Goal: Task Accomplishment & Management: Use online tool/utility

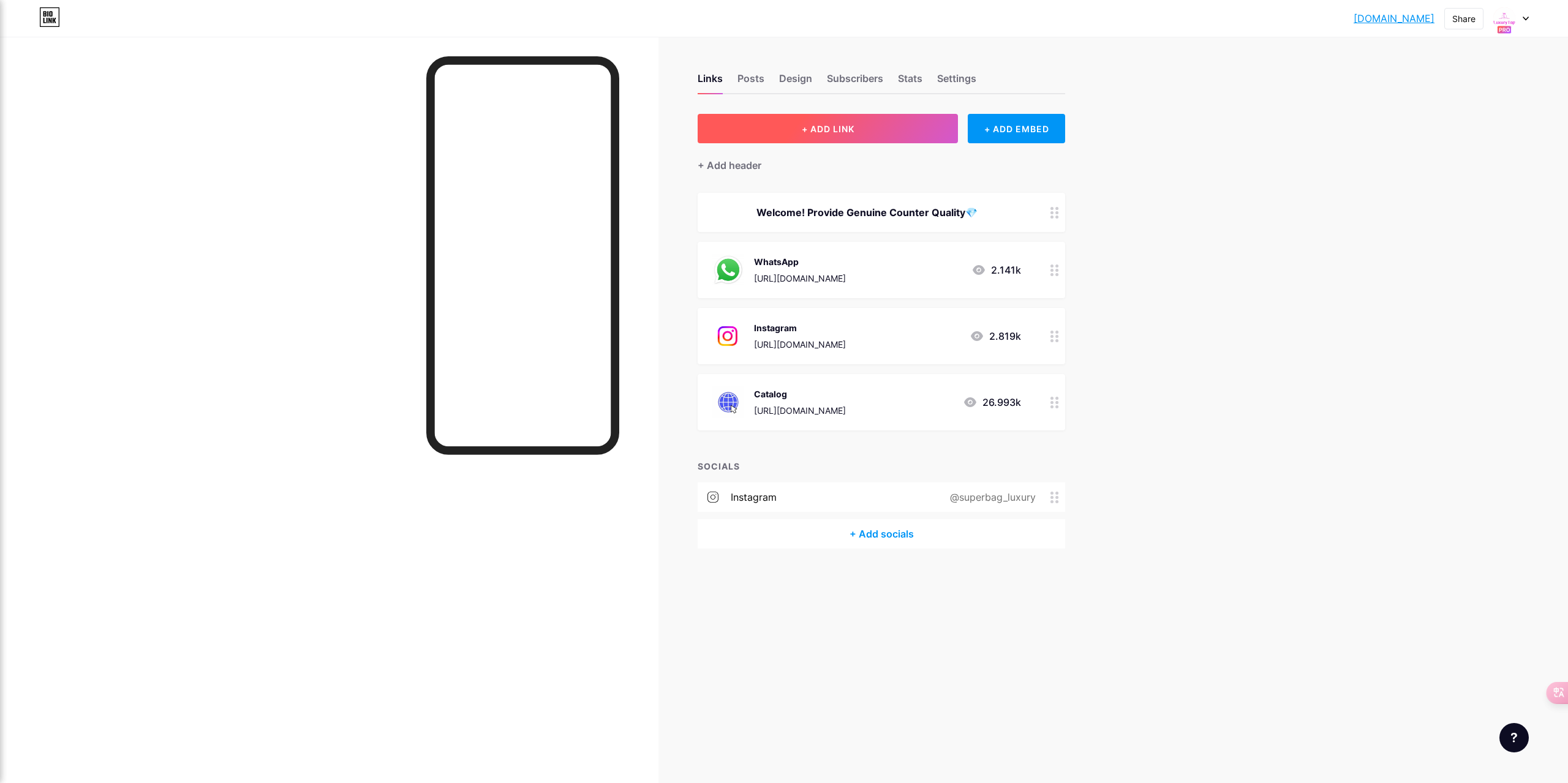
click at [757, 131] on button "+ ADD LINK" at bounding box center [827, 129] width 261 height 30
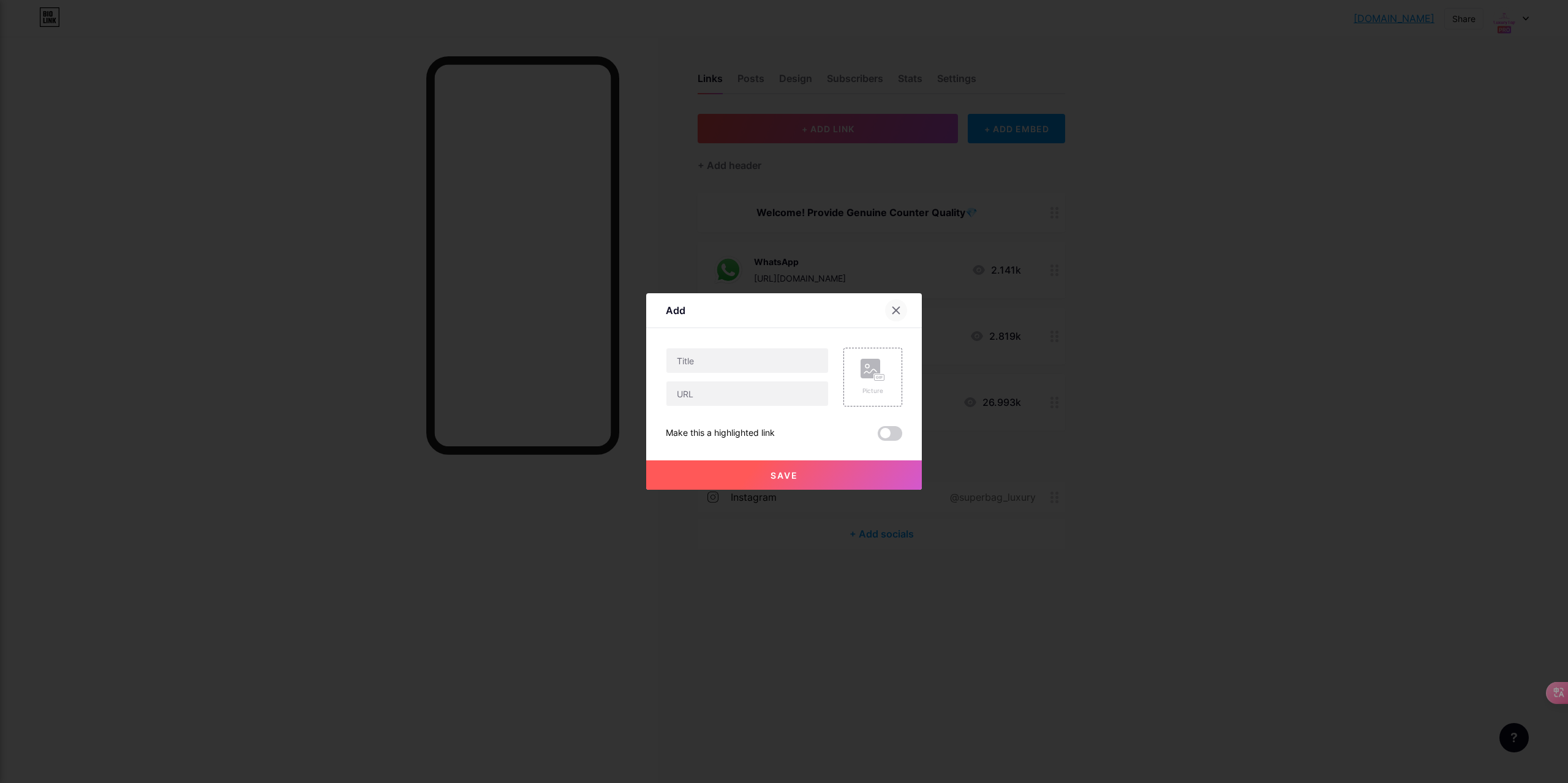
click at [896, 312] on icon at bounding box center [896, 311] width 7 height 7
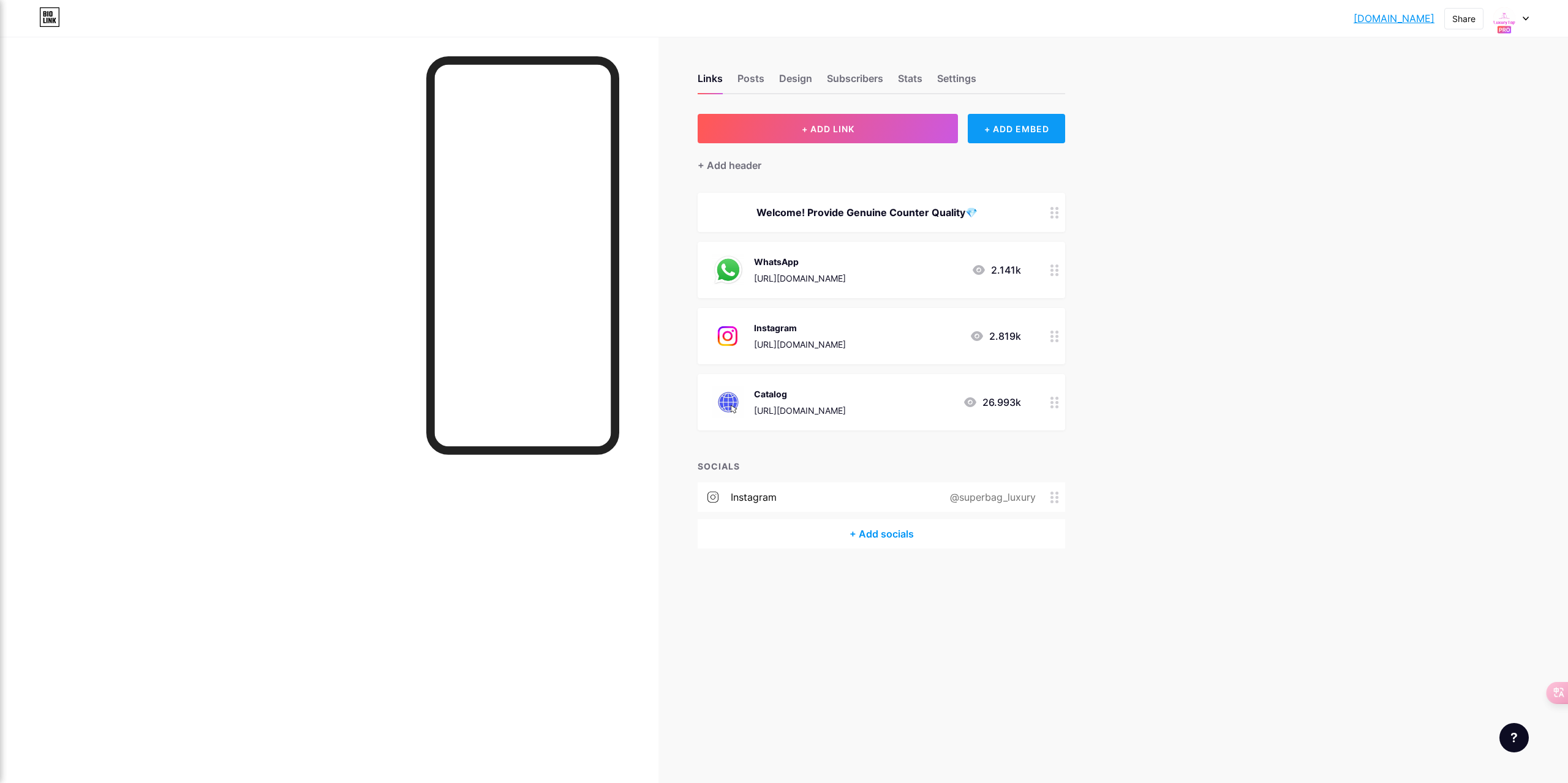
click at [999, 133] on div "+ ADD EMBED" at bounding box center [1016, 129] width 98 height 30
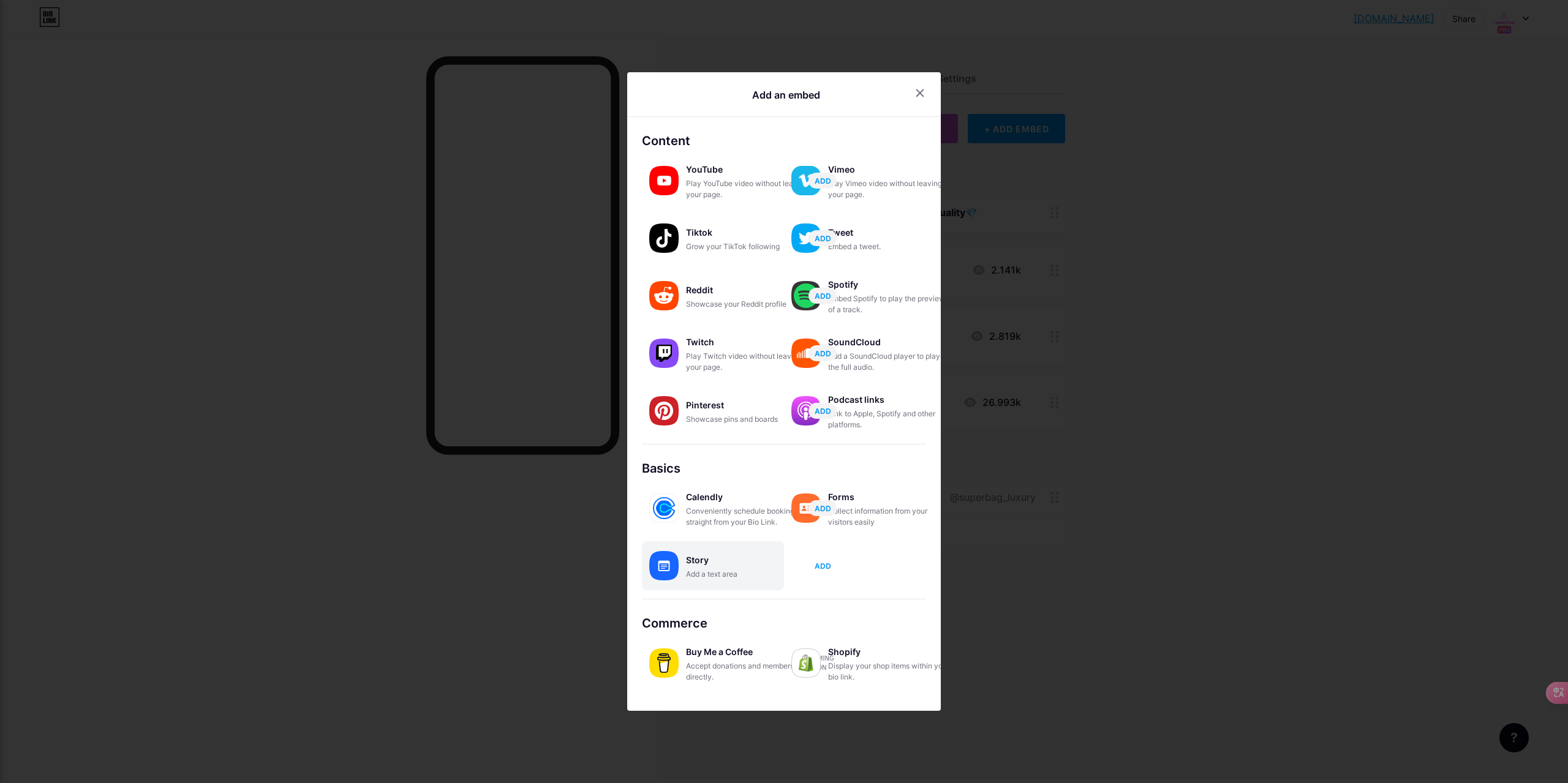
click at [825, 565] on span "ADD" at bounding box center [823, 566] width 17 height 11
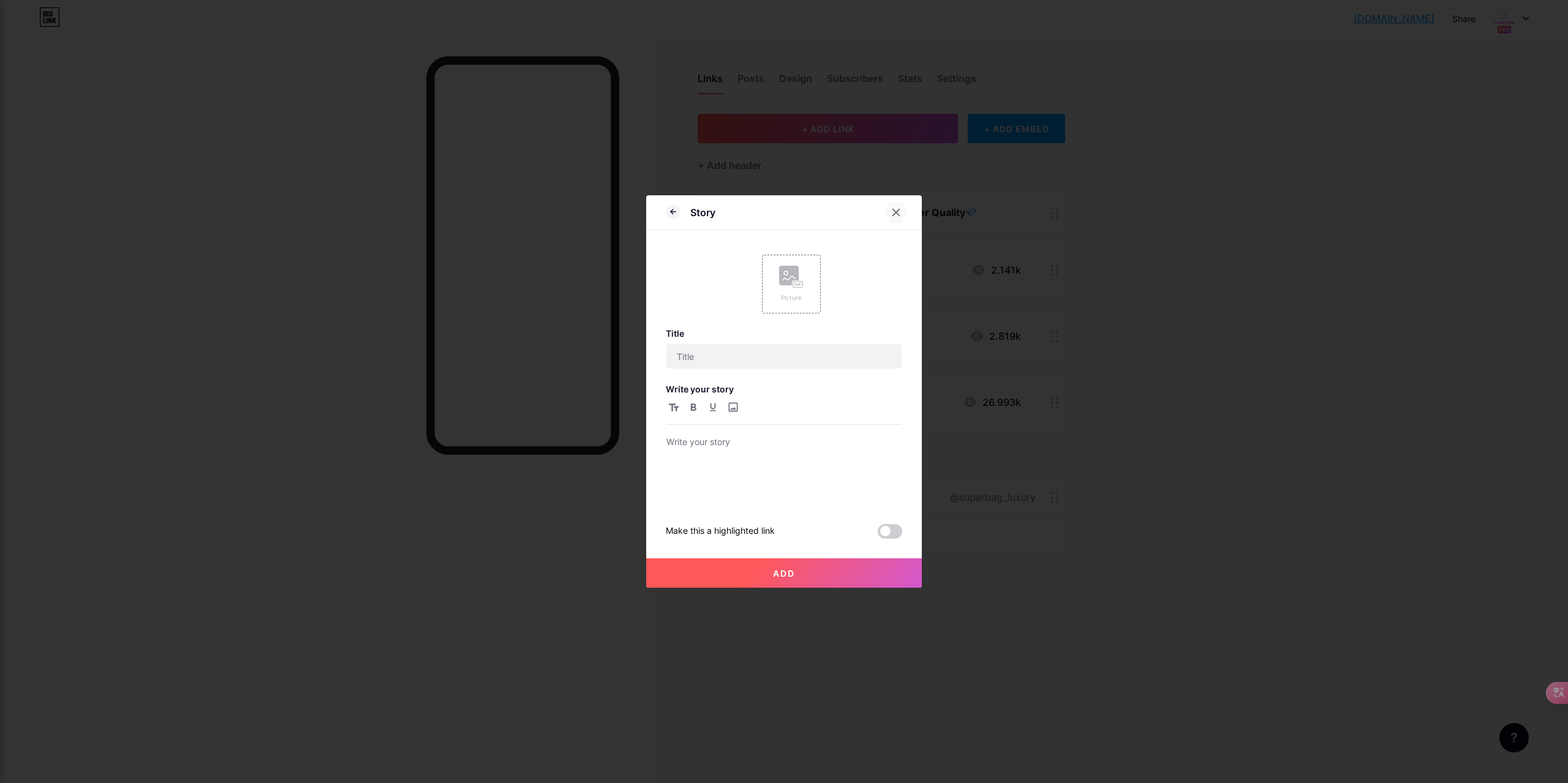
click at [893, 208] on icon at bounding box center [896, 212] width 10 height 10
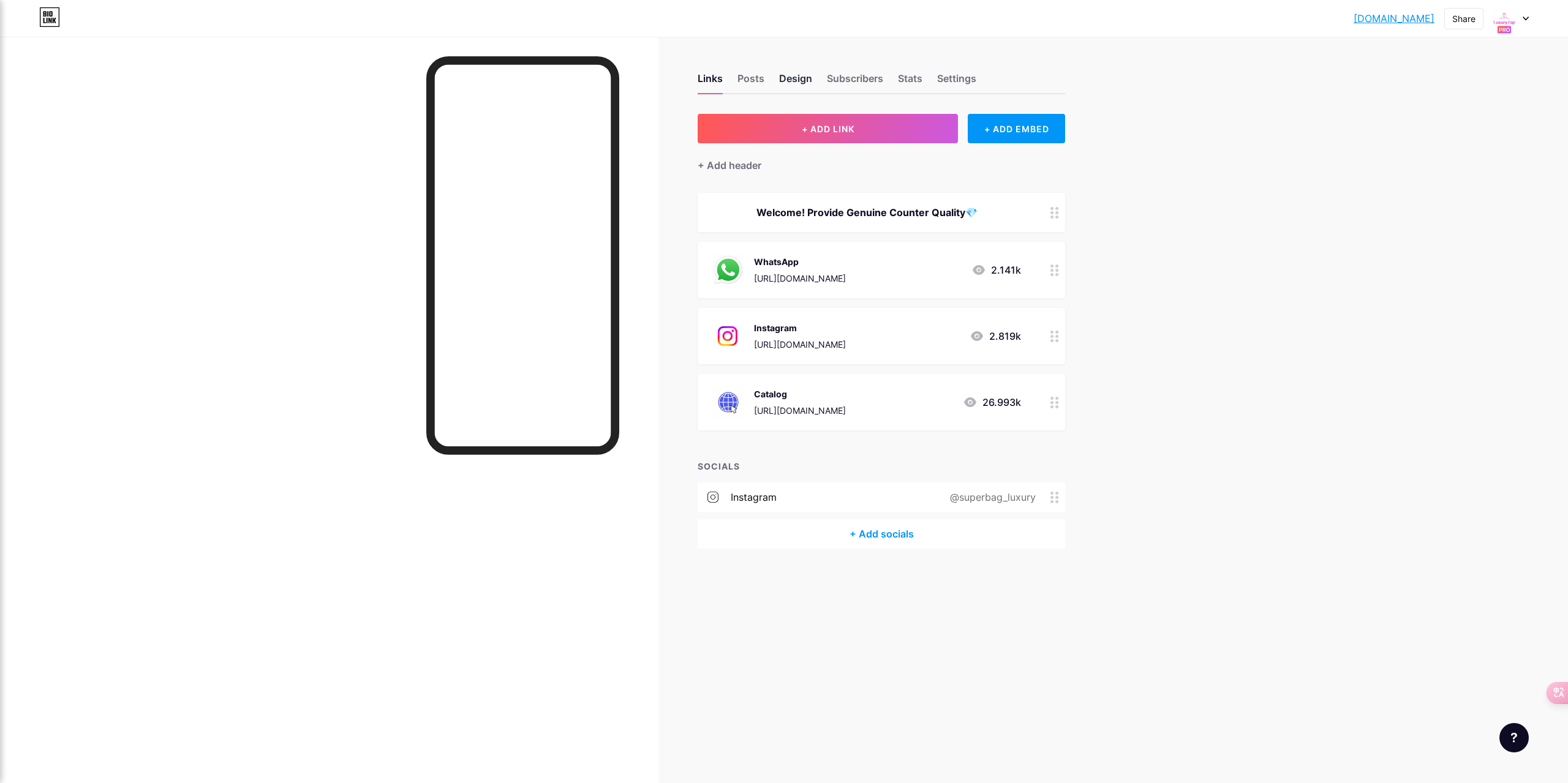
click at [788, 75] on div "Design" at bounding box center [796, 82] width 33 height 22
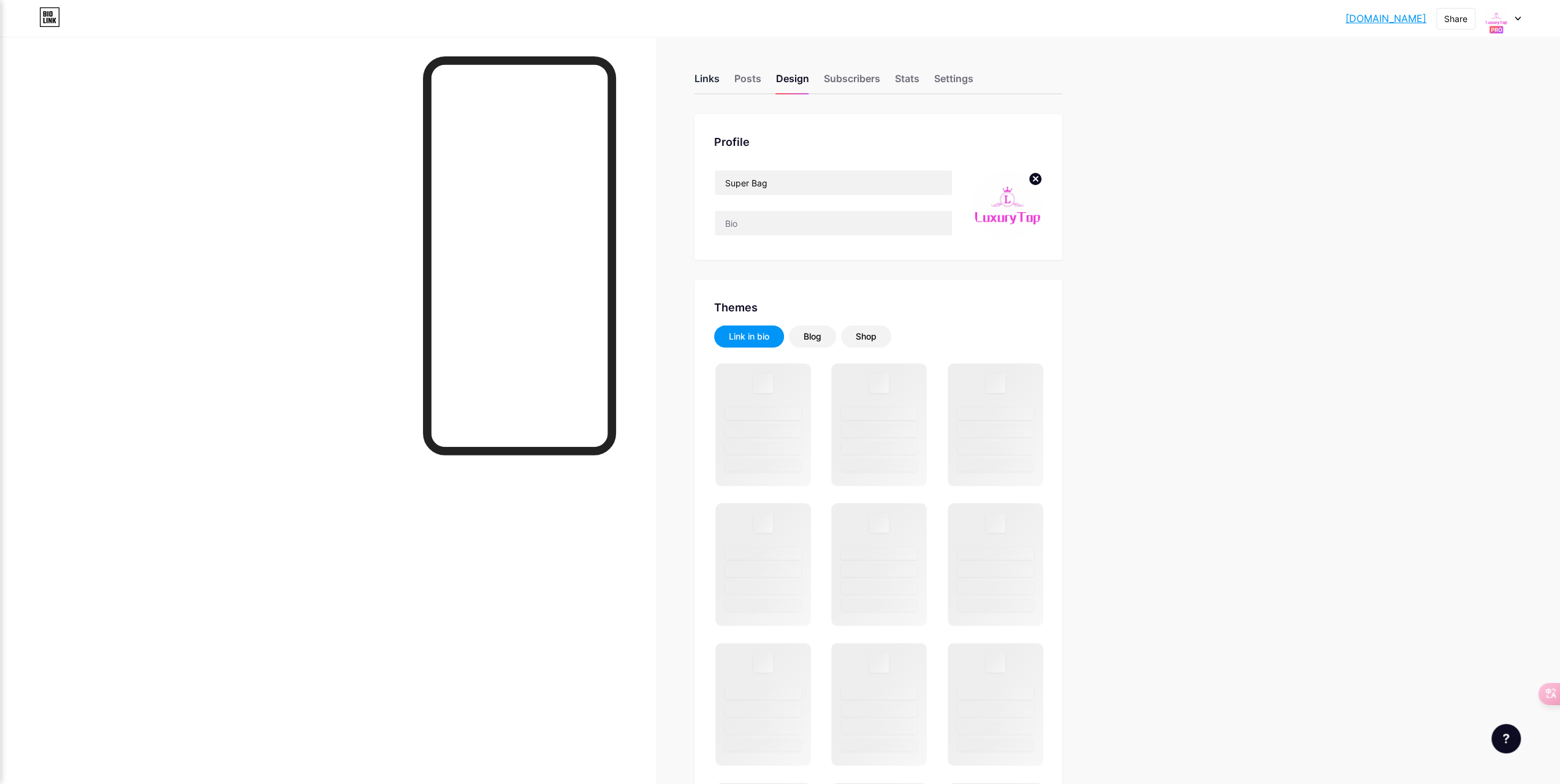
click at [711, 78] on div "Links" at bounding box center [707, 82] width 25 height 22
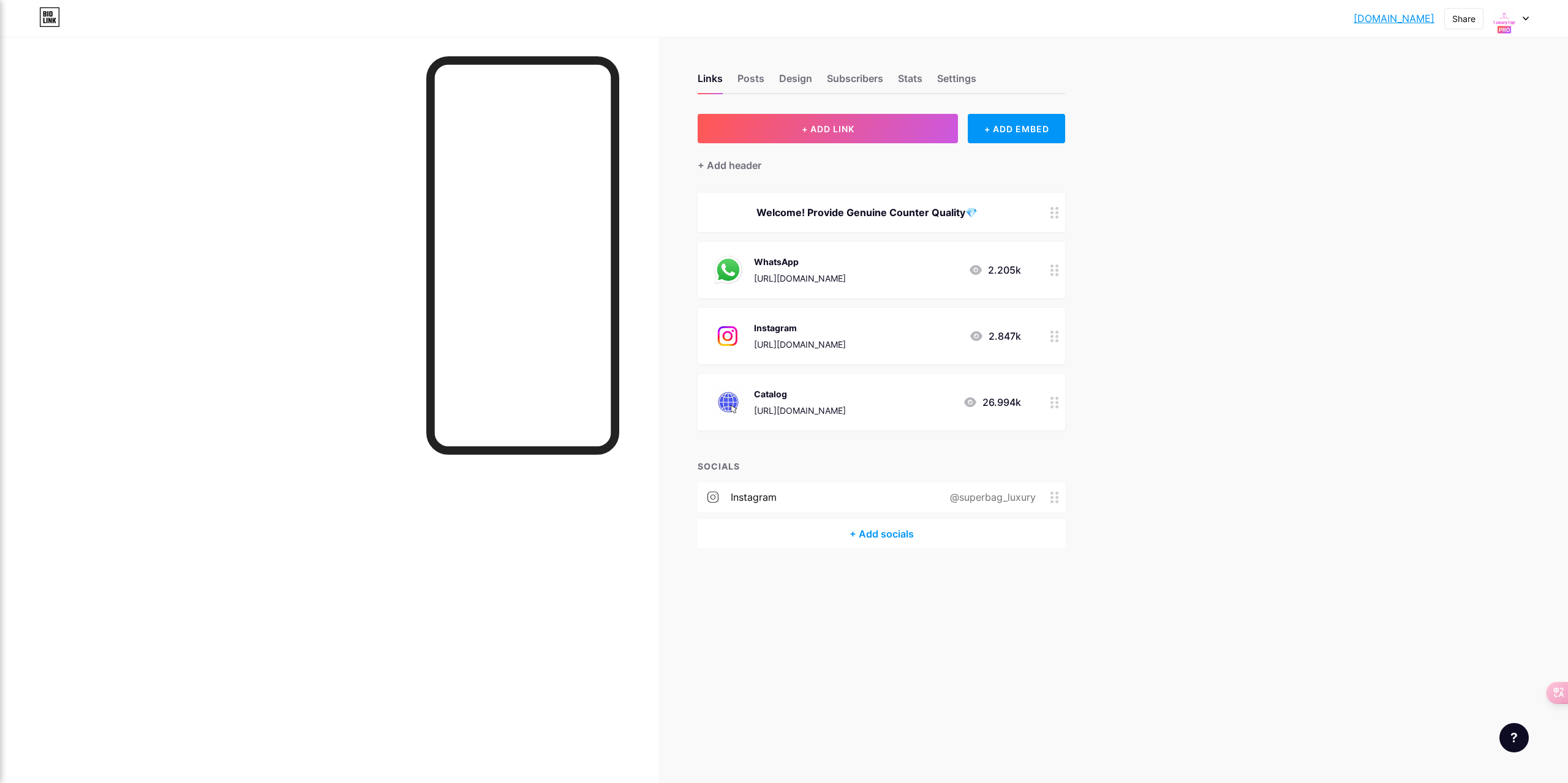
click at [1054, 399] on icon at bounding box center [1054, 403] width 8 height 12
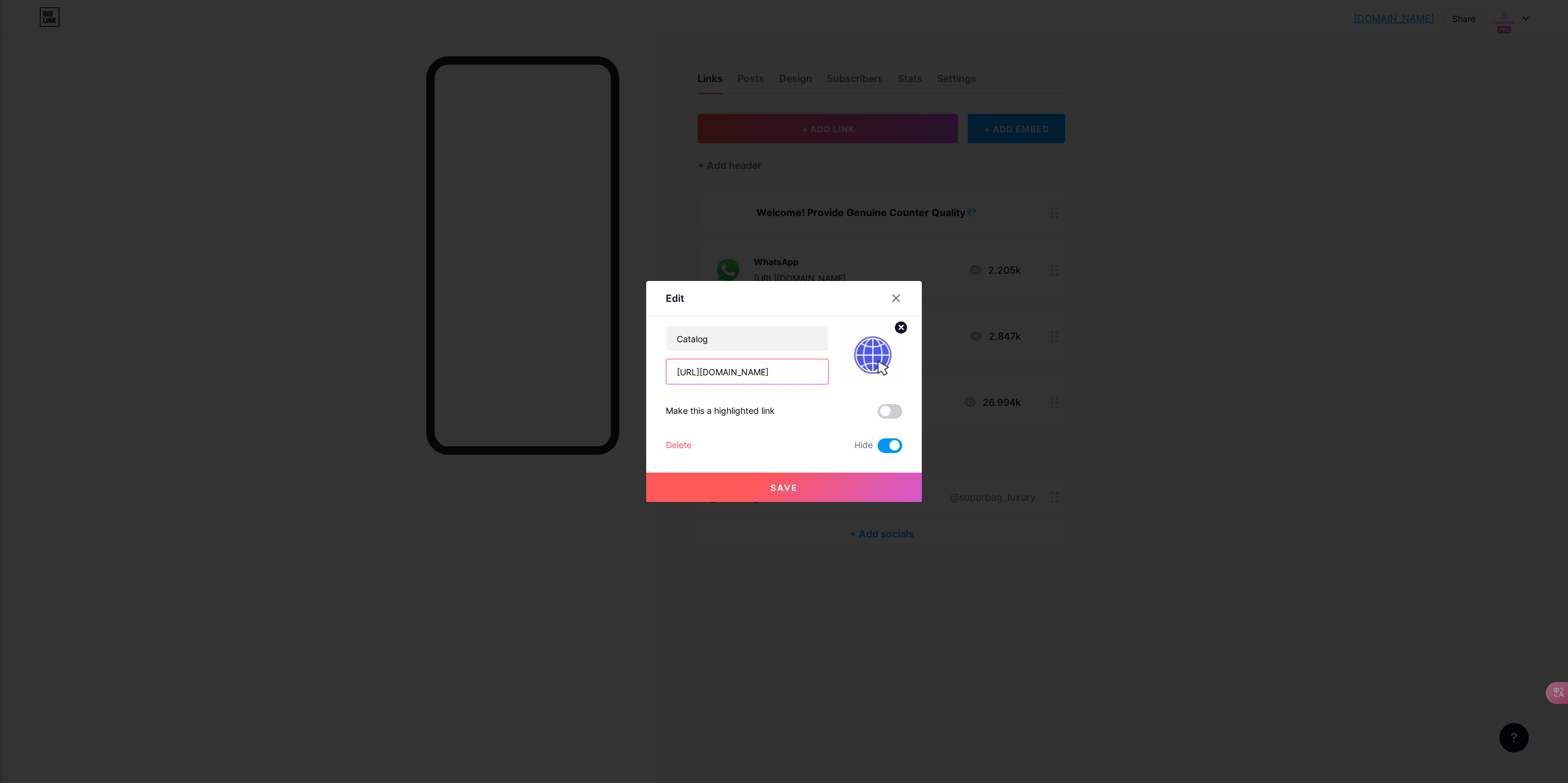
click at [733, 373] on input "[URL][DOMAIN_NAME]" at bounding box center [747, 372] width 161 height 25
paste input "[DOMAIN_NAME]"
type input "[DOMAIN_NAME]"
click at [791, 485] on span "Save" at bounding box center [784, 487] width 27 height 11
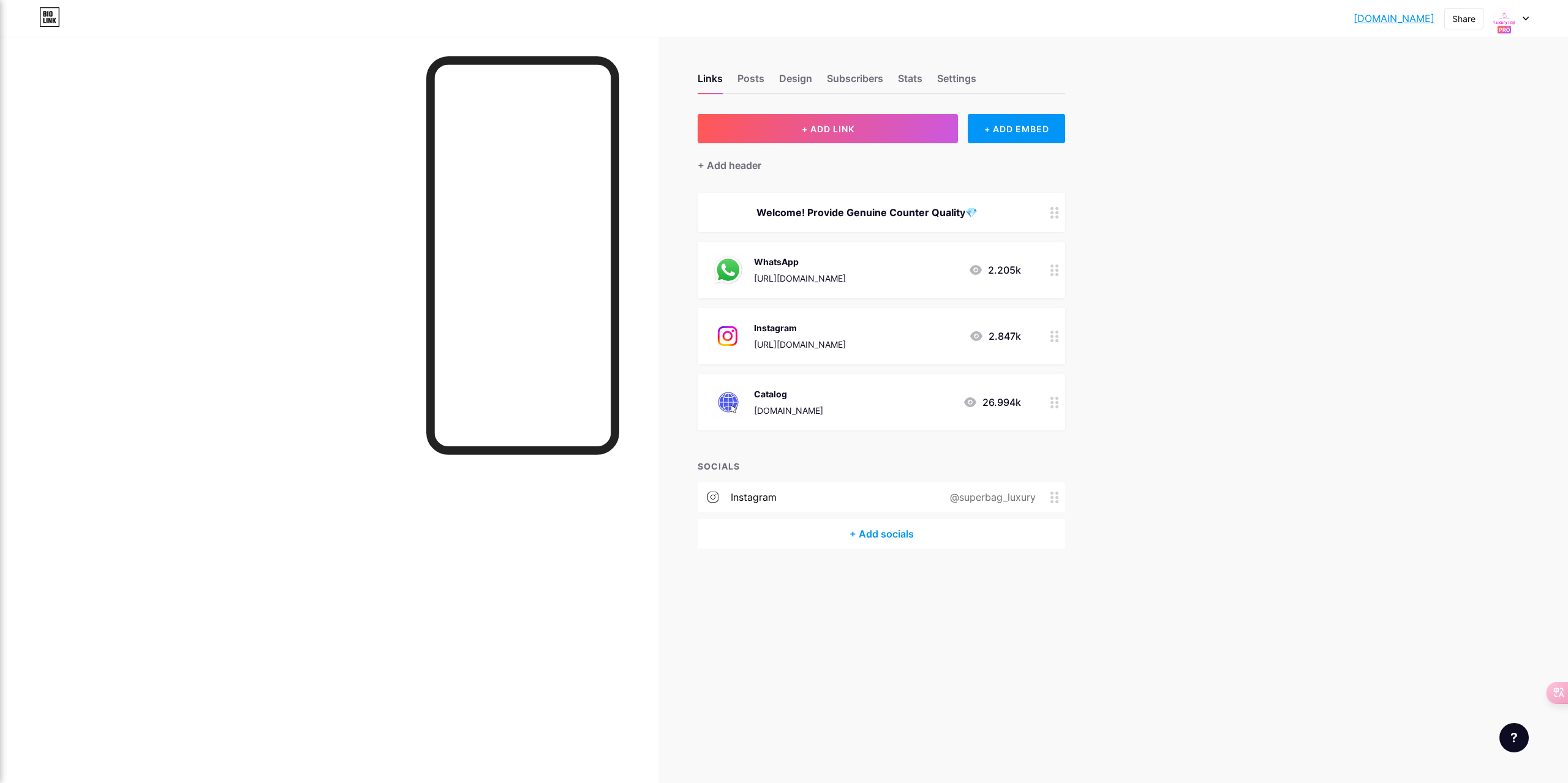
click at [1059, 404] on icon at bounding box center [1054, 403] width 8 height 12
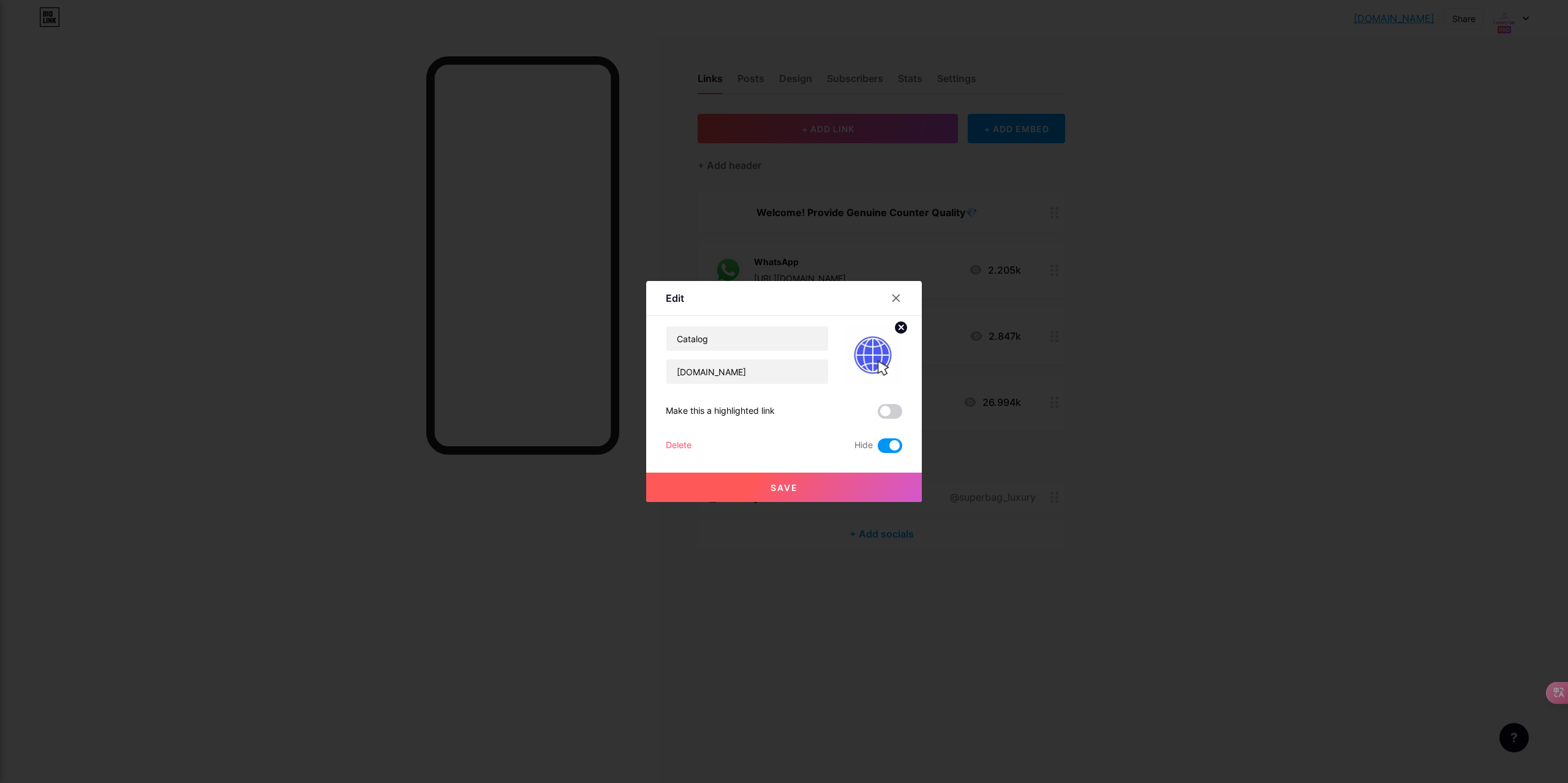
click at [891, 403] on div "Catalog [DOMAIN_NAME] Make this a highlighted link Delete Hide Save" at bounding box center [784, 389] width 237 height 127
click at [891, 409] on span at bounding box center [890, 412] width 25 height 15
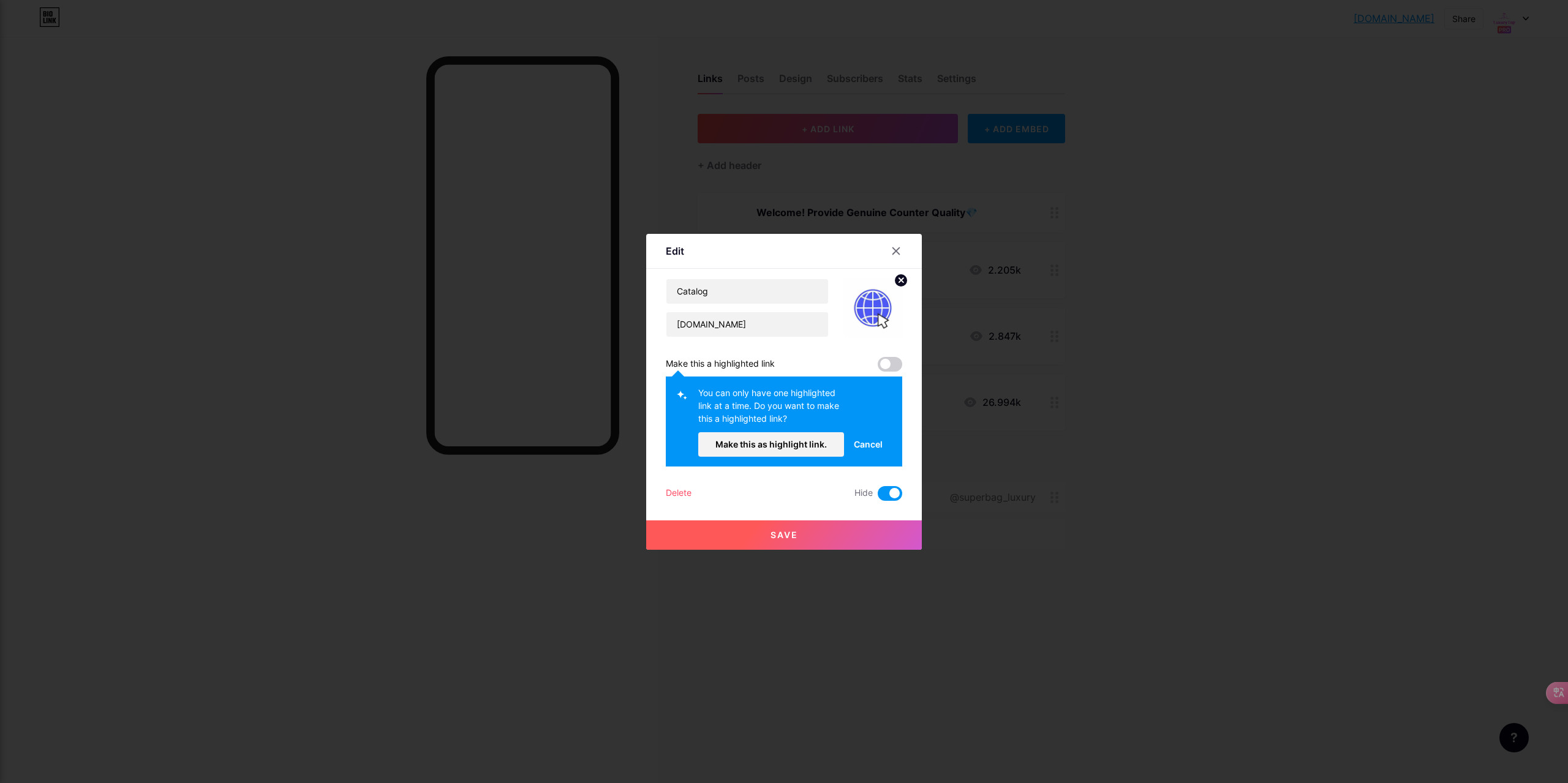
click at [892, 357] on span at bounding box center [890, 365] width 25 height 15
click at [892, 358] on span at bounding box center [890, 365] width 25 height 15
click at [892, 365] on span at bounding box center [890, 365] width 25 height 15
drag, startPoint x: 878, startPoint y: 366, endPoint x: 891, endPoint y: 365, distance: 13.0
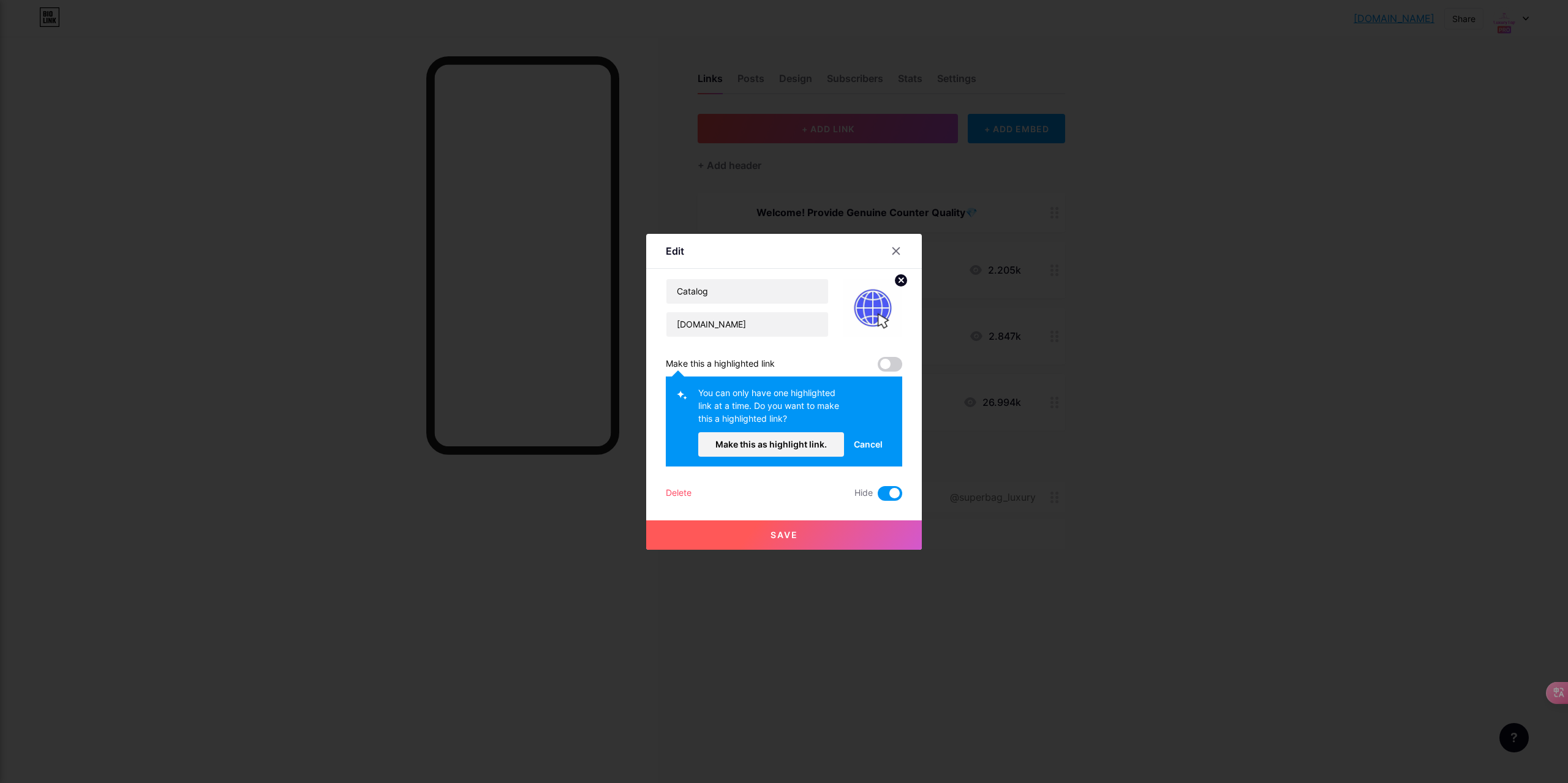
click at [891, 365] on span at bounding box center [890, 365] width 25 height 15
click at [805, 445] on span "Make this as highlight link." at bounding box center [771, 444] width 112 height 11
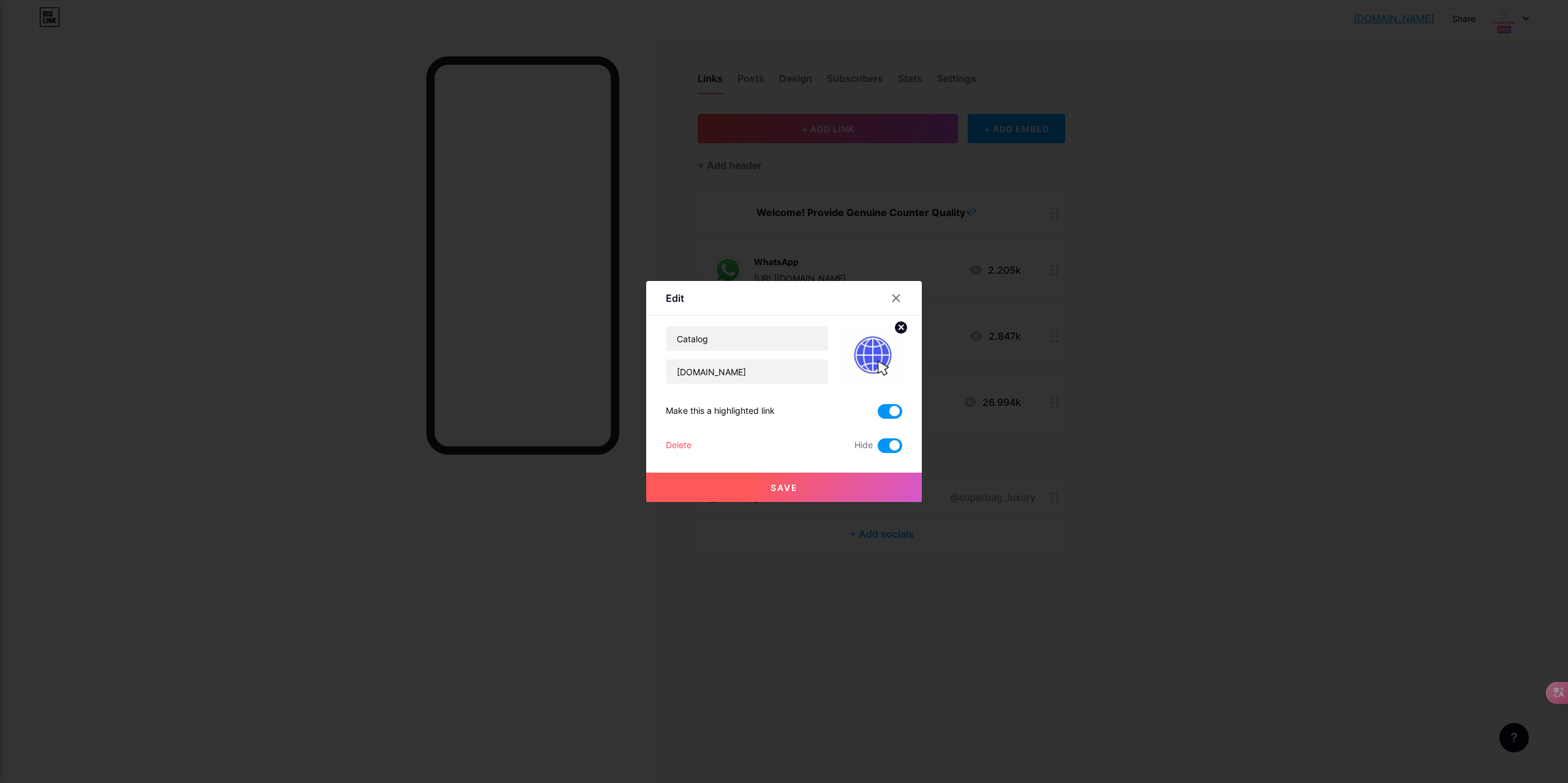
click at [779, 487] on span "Save" at bounding box center [784, 487] width 27 height 11
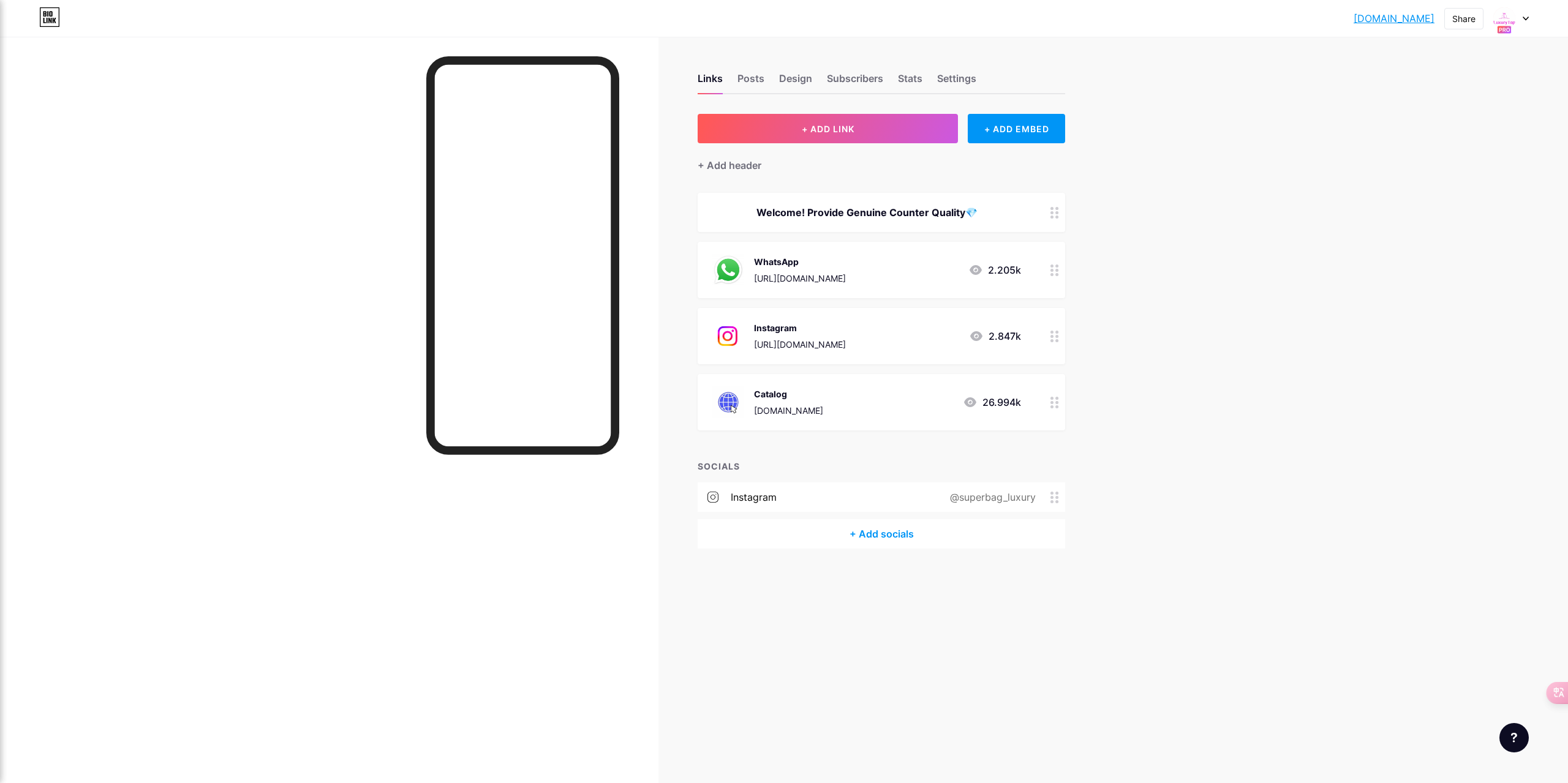
click at [1054, 404] on icon at bounding box center [1054, 403] width 8 height 12
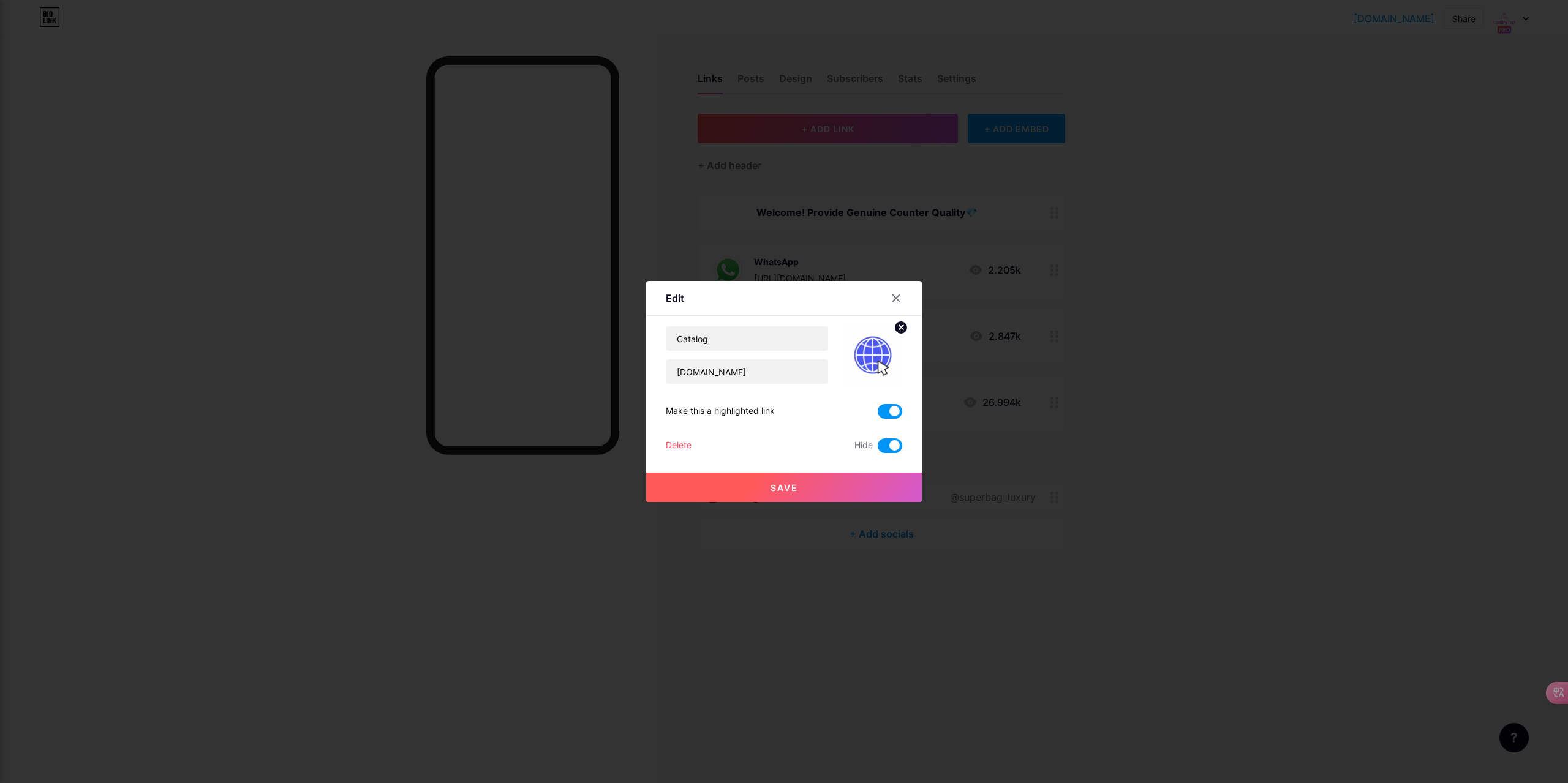
click at [896, 410] on span at bounding box center [890, 412] width 25 height 15
click at [877, 414] on input "checkbox" at bounding box center [877, 414] width 0 height 0
click at [896, 410] on span at bounding box center [890, 412] width 25 height 15
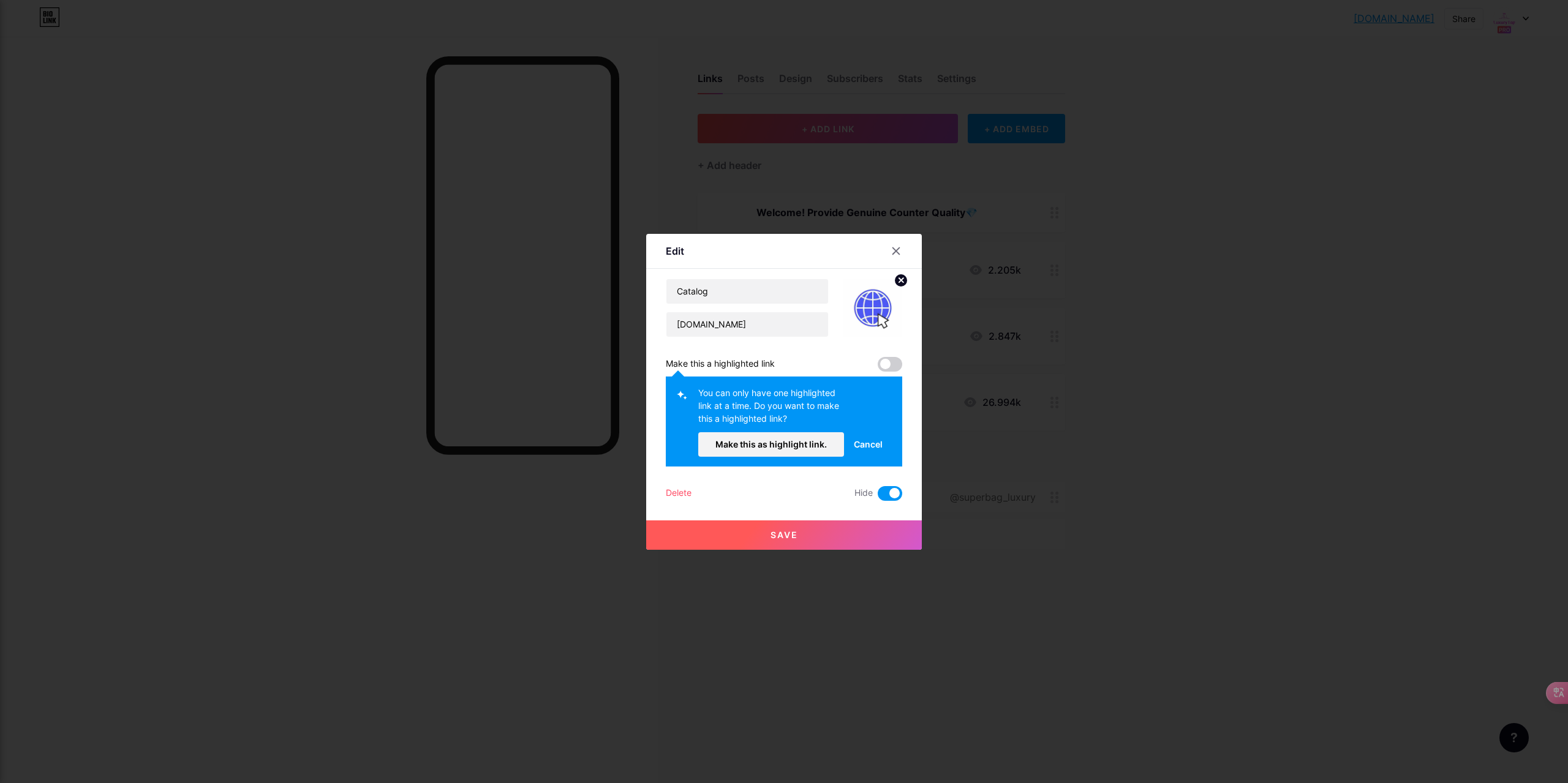
click at [867, 440] on span "Cancel" at bounding box center [868, 444] width 29 height 13
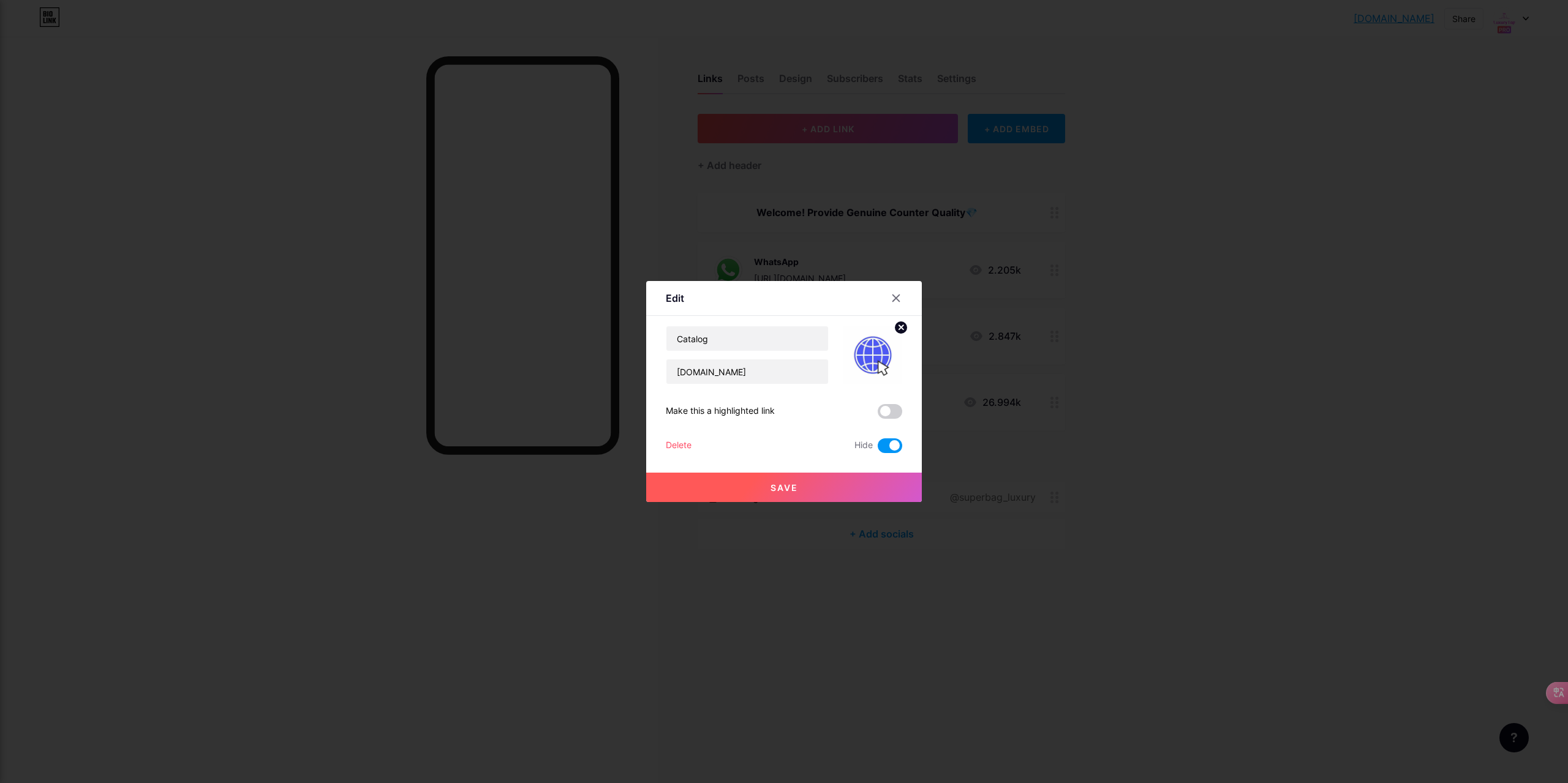
click at [887, 415] on span at bounding box center [890, 412] width 25 height 15
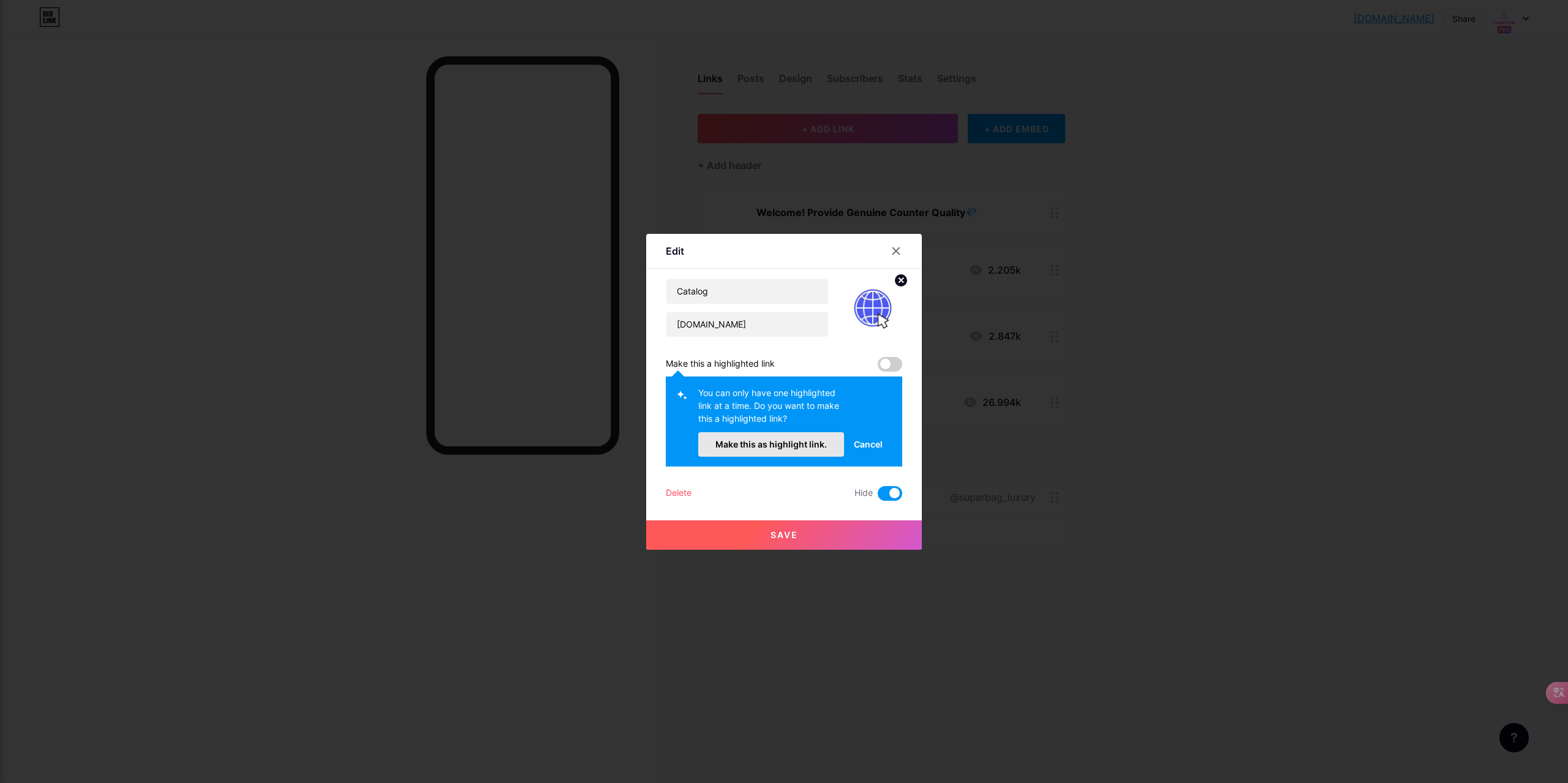
click at [789, 435] on button "Make this as highlight link." at bounding box center [771, 445] width 146 height 25
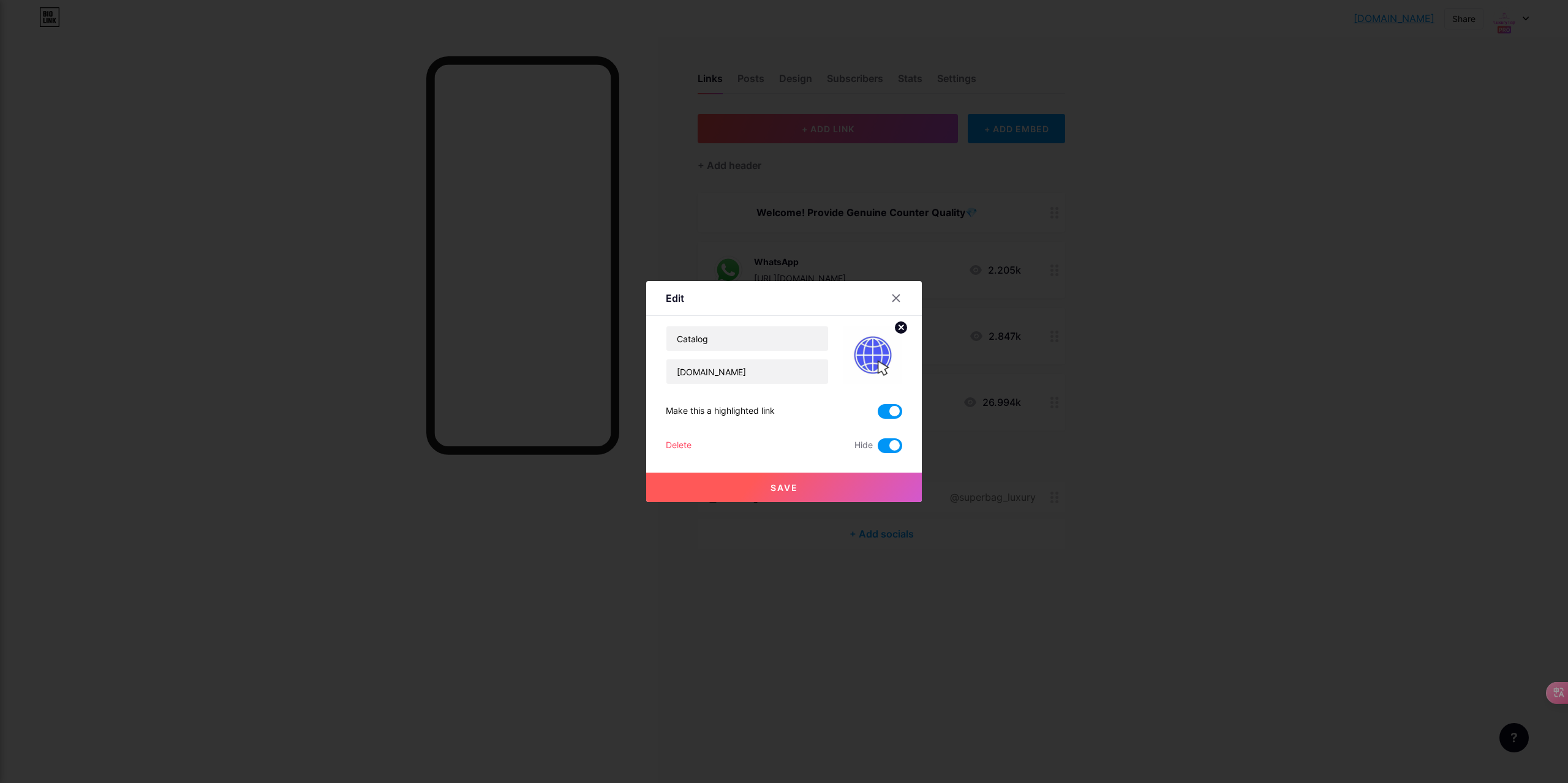
click at [820, 494] on button "Save" at bounding box center [783, 488] width 275 height 30
